Goal: Task Accomplishment & Management: Manage account settings

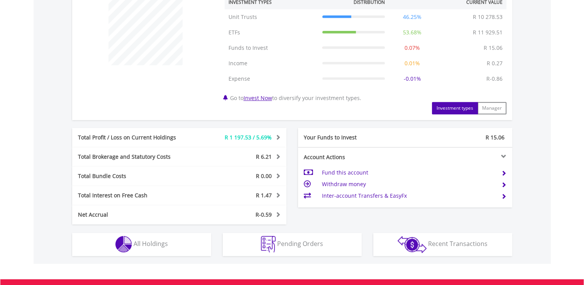
scroll to position [413, 0]
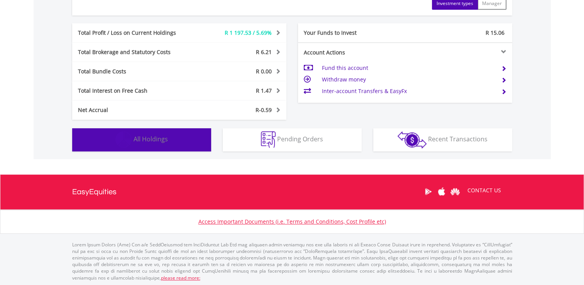
click at [157, 143] on button "Holdings All Holdings" at bounding box center [141, 139] width 139 height 23
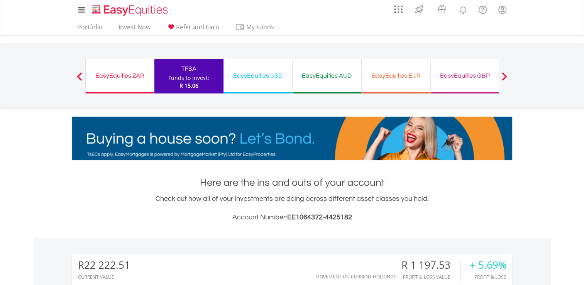
scroll to position [0, 0]
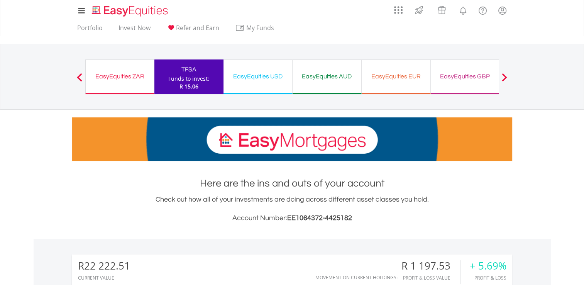
drag, startPoint x: 247, startPoint y: 79, endPoint x: 255, endPoint y: 84, distance: 9.9
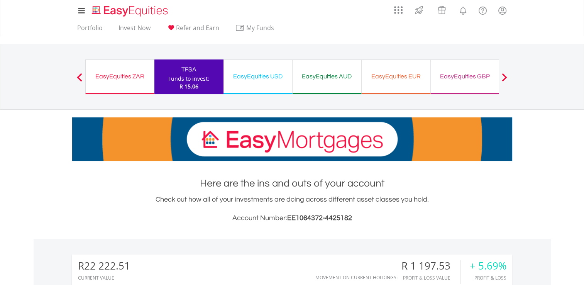
click at [247, 79] on div "EasyEquities USD" at bounding box center [257, 76] width 59 height 11
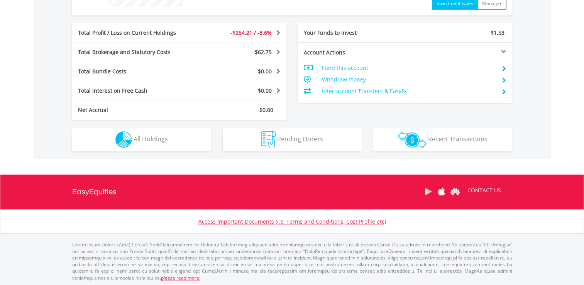
scroll to position [74, 147]
click at [167, 156] on div "$2 701.21 CURRENT VALUE Movement on Current Holdings: -$254.21 Profit & Loss Va…" at bounding box center [292, 15] width 517 height 287
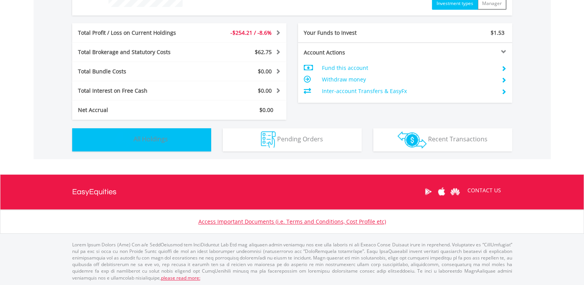
click at [173, 138] on button "Holdings All Holdings" at bounding box center [141, 139] width 139 height 23
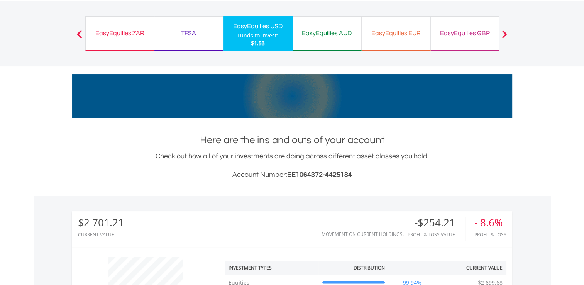
scroll to position [0, 0]
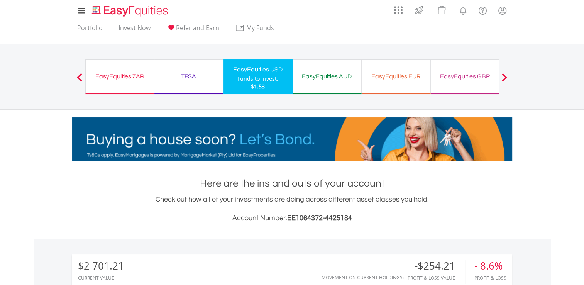
click at [325, 76] on div "EasyEquities AUD" at bounding box center [326, 76] width 59 height 11
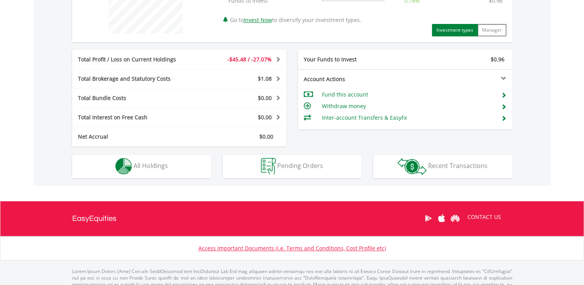
scroll to position [367, 0]
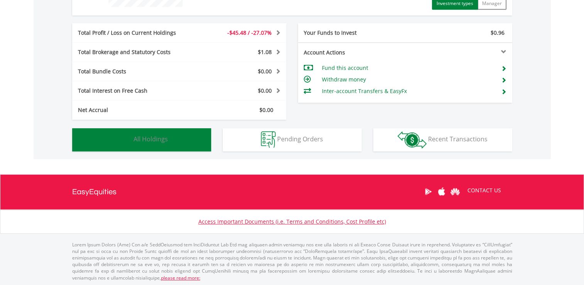
click at [157, 141] on span "All Holdings" at bounding box center [151, 139] width 34 height 8
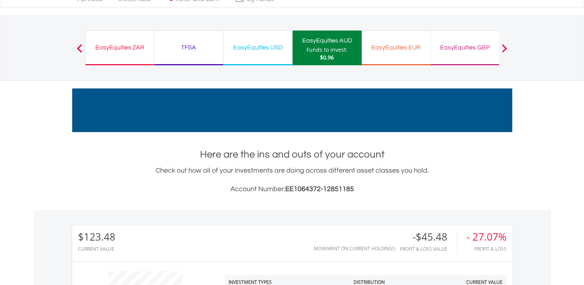
scroll to position [0, 0]
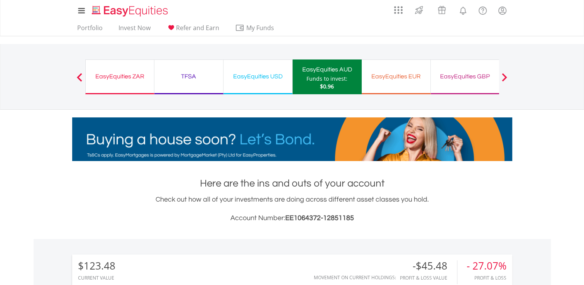
click at [388, 82] on div "EasyEquities EUR Funds to invest: $0.96" at bounding box center [396, 76] width 69 height 35
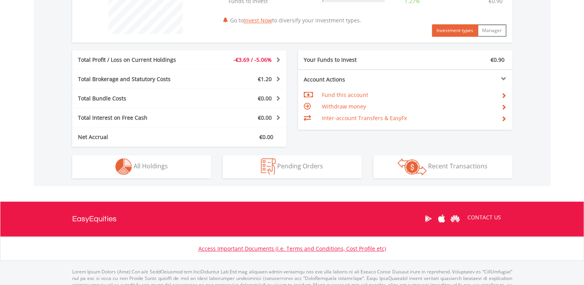
scroll to position [347, 0]
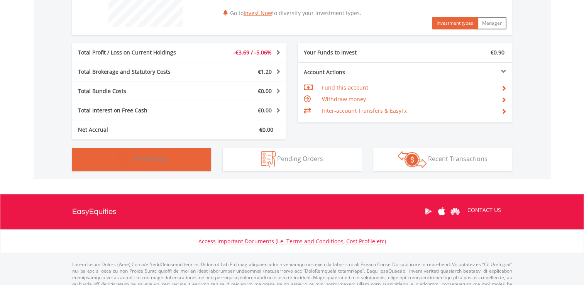
click at [174, 164] on button "Holdings All Holdings" at bounding box center [141, 159] width 139 height 23
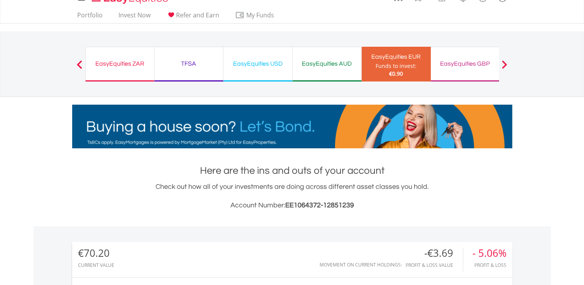
scroll to position [0, 0]
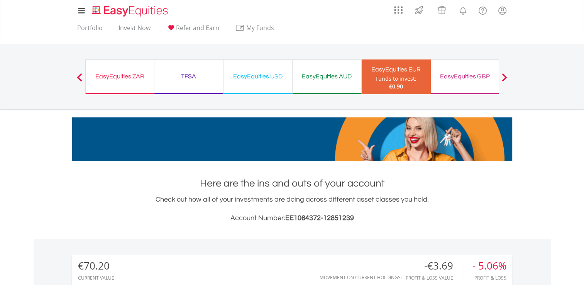
click at [466, 82] on div "EasyEquities GBP Funds to invest: €0.90" at bounding box center [465, 76] width 69 height 35
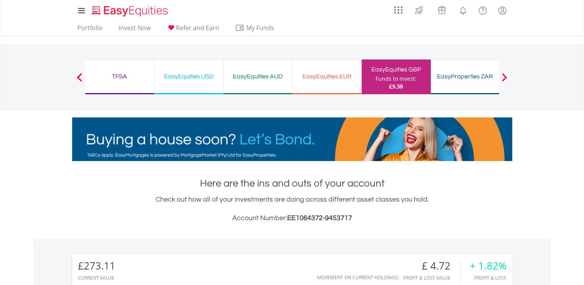
scroll to position [74, 147]
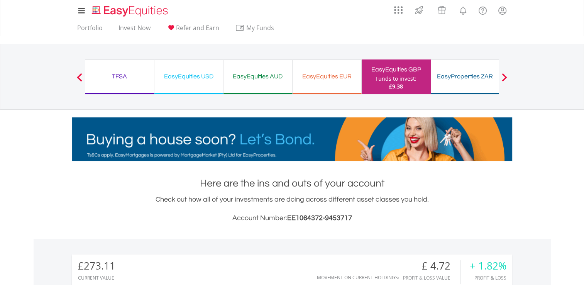
click at [457, 81] on div "EasyProperties ZAR" at bounding box center [464, 76] width 59 height 11
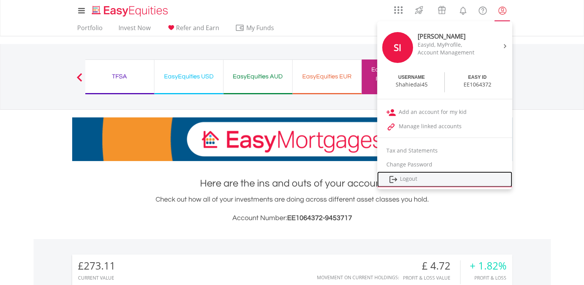
click at [409, 180] on link "Logout" at bounding box center [444, 179] width 135 height 16
